Goal: Transaction & Acquisition: Purchase product/service

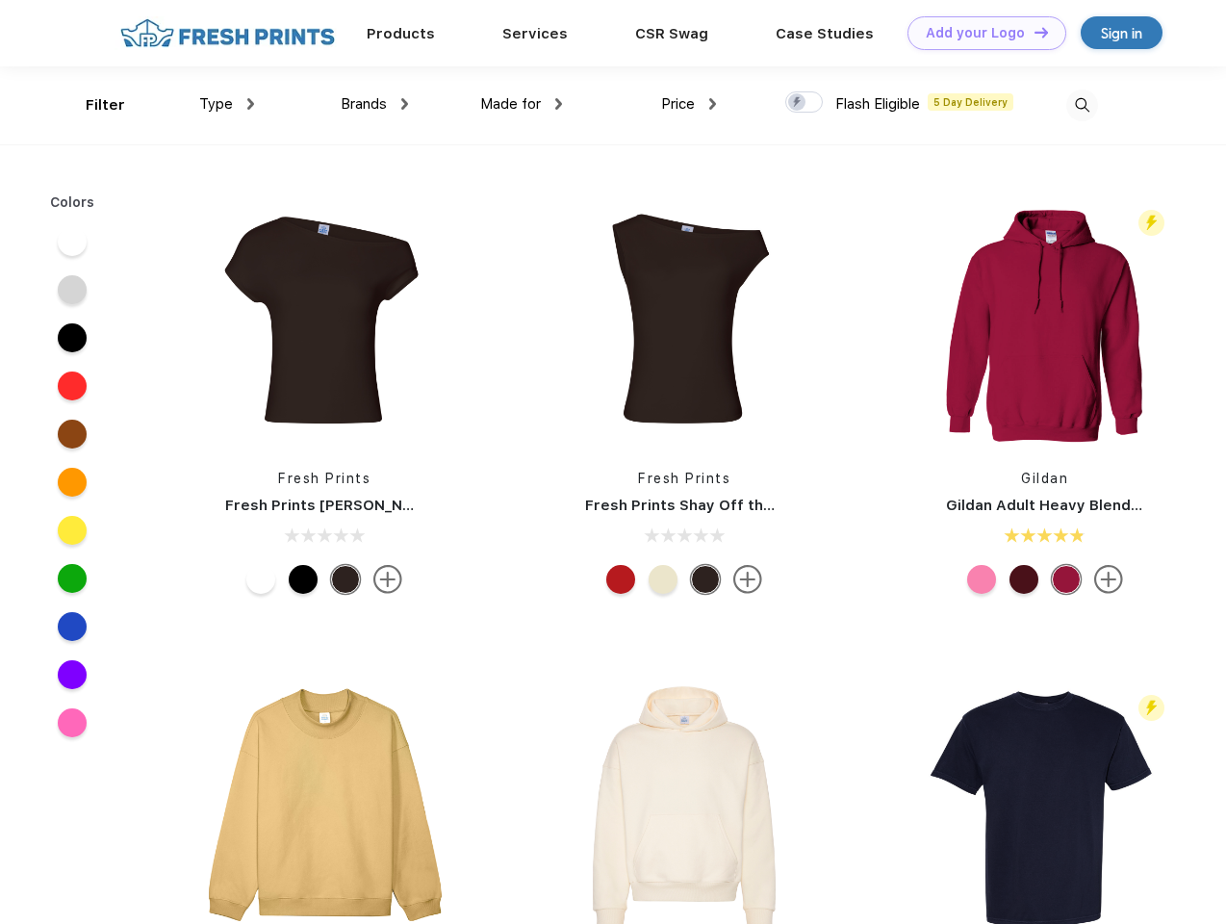
click at [980, 33] on link "Add your Logo Design Tool" at bounding box center [987, 33] width 159 height 34
click at [0, 0] on div "Design Tool" at bounding box center [0, 0] width 0 height 0
click at [1033, 32] on link "Add your Logo Design Tool" at bounding box center [987, 33] width 159 height 34
click at [92, 105] on div "Filter" at bounding box center [105, 105] width 39 height 22
click at [227, 104] on span "Type" at bounding box center [216, 103] width 34 height 17
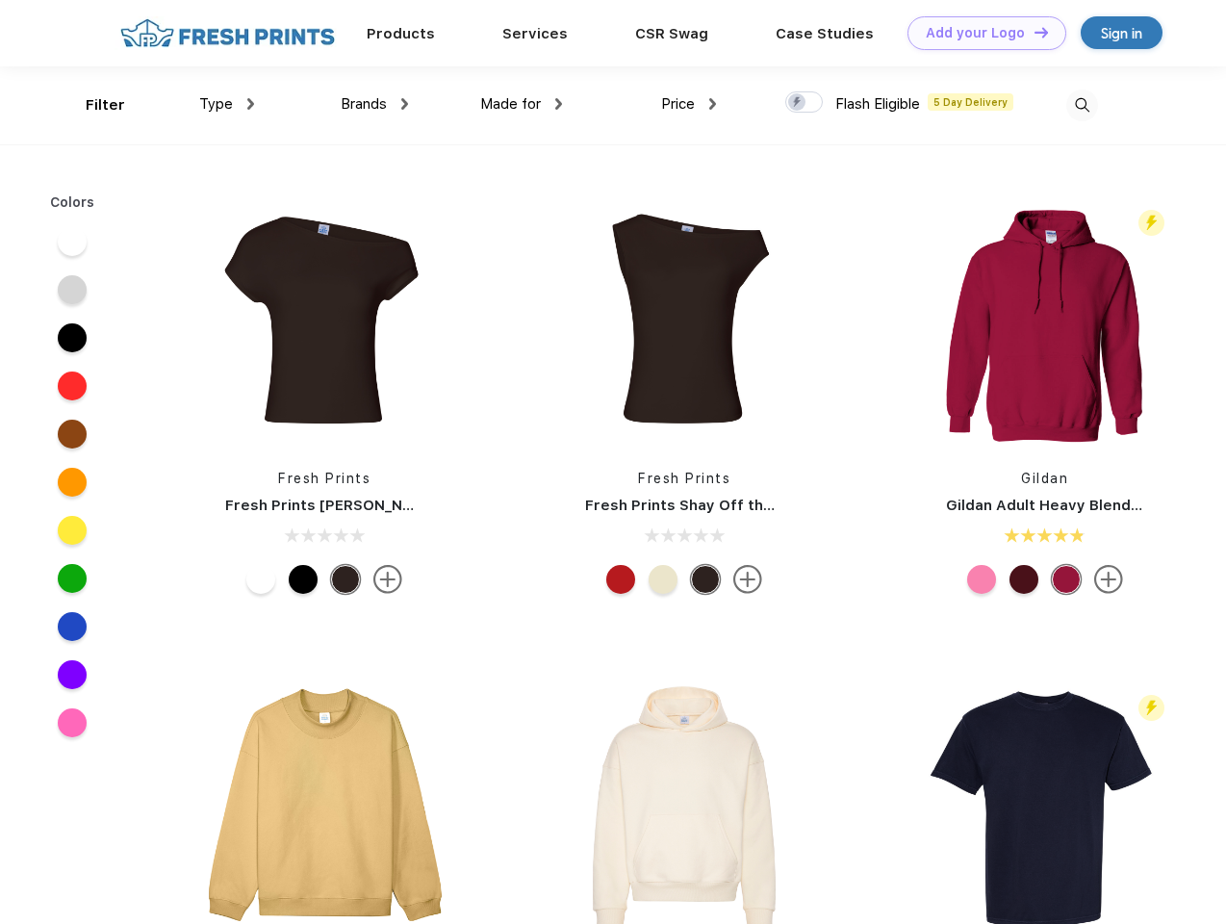
click at [374, 104] on span "Brands" at bounding box center [364, 103] width 46 height 17
click at [522, 104] on span "Made for" at bounding box center [510, 103] width 61 height 17
click at [689, 104] on span "Price" at bounding box center [678, 103] width 34 height 17
click at [805, 103] on div at bounding box center [804, 101] width 38 height 21
click at [798, 103] on input "checkbox" at bounding box center [791, 96] width 13 height 13
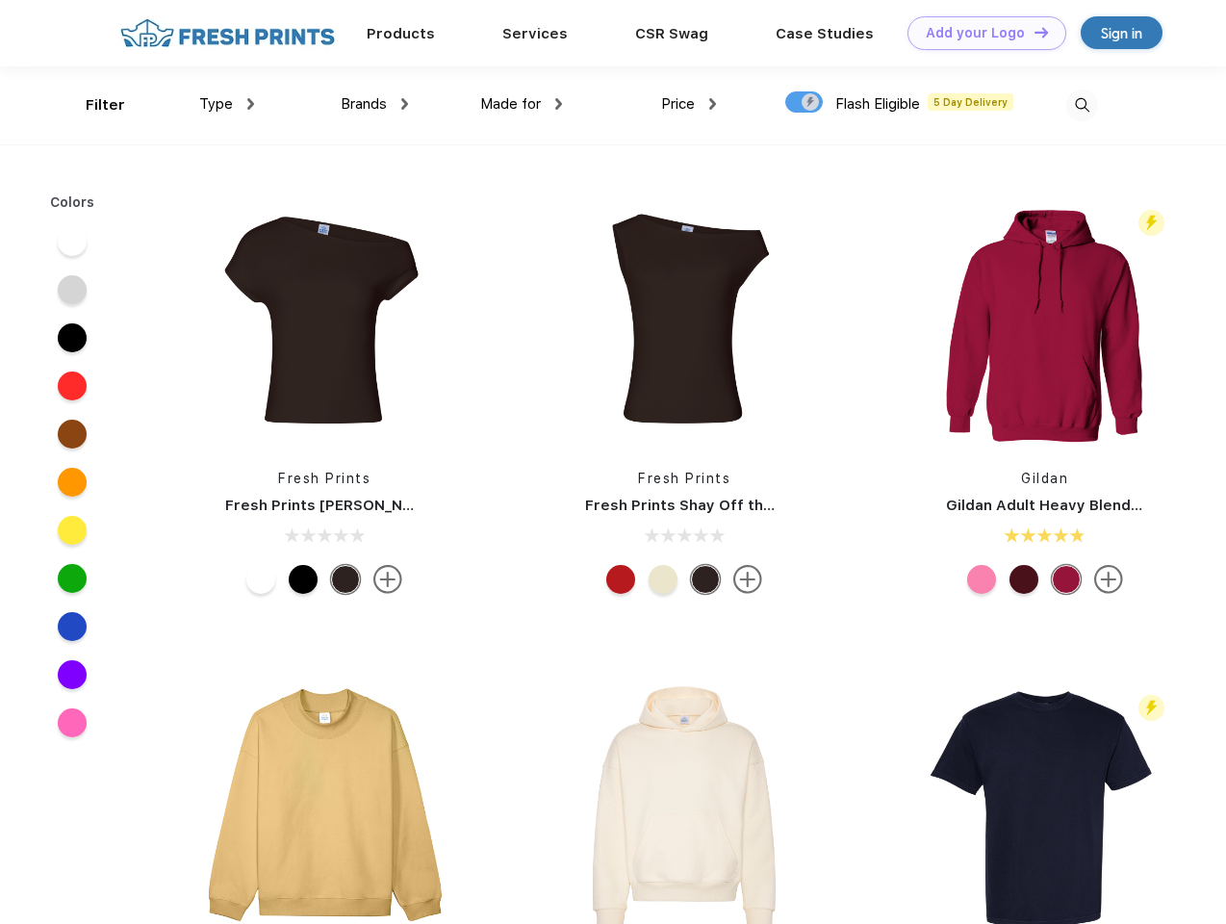
click at [1082, 105] on img at bounding box center [1083, 106] width 32 height 32
